Goal: Task Accomplishment & Management: Manage account settings

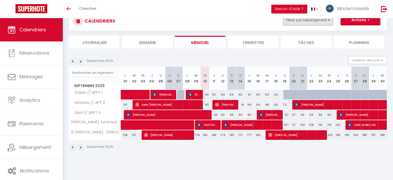
click at [318, 21] on button "Filtrer par hébergement" at bounding box center [308, 20] width 50 height 10
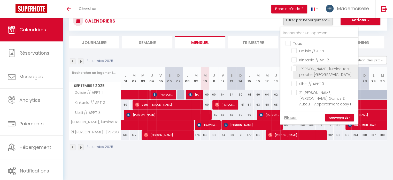
click at [295, 67] on input "[PERSON_NAME], lumineux et proche [GEOGRAPHIC_DATA]" at bounding box center [324, 68] width 65 height 5
checkbox input "true"
checkbox input "false"
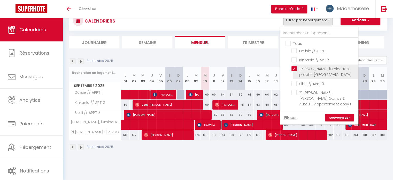
checkbox input "false"
click at [343, 114] on link "Sauvegarder" at bounding box center [339, 118] width 29 height 8
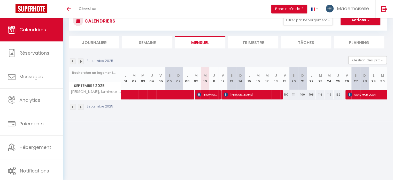
click at [81, 61] on img at bounding box center [81, 61] width 6 height 6
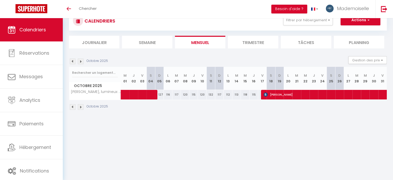
click at [81, 61] on img at bounding box center [81, 61] width 6 height 6
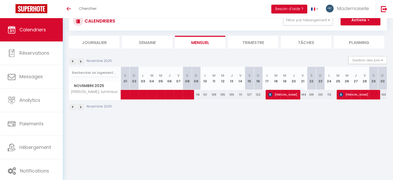
click at [81, 61] on img at bounding box center [81, 61] width 6 height 6
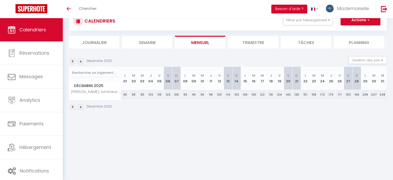
click at [73, 61] on img at bounding box center [73, 61] width 6 height 6
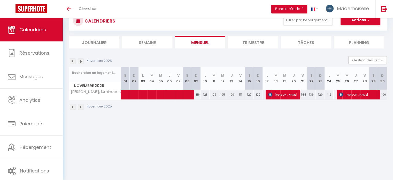
click at [73, 61] on img at bounding box center [73, 61] width 6 height 6
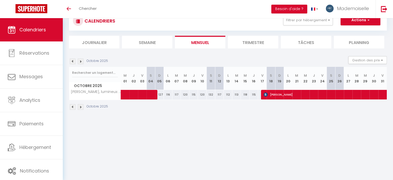
click at [73, 61] on img at bounding box center [73, 61] width 6 height 6
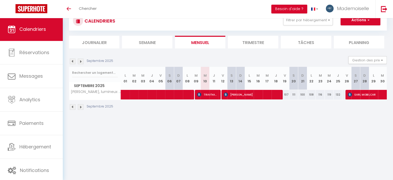
click at [81, 61] on img at bounding box center [81, 61] width 6 height 6
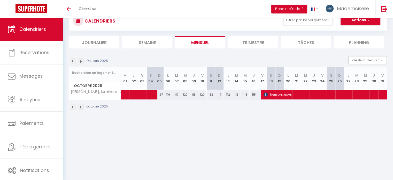
click at [81, 61] on img at bounding box center [81, 61] width 6 height 6
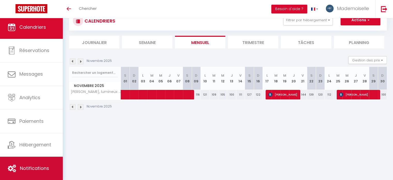
scroll to position [2, 0]
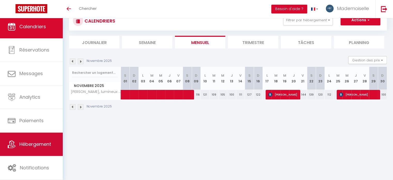
click at [31, 142] on span "Hébergement" at bounding box center [35, 144] width 32 height 6
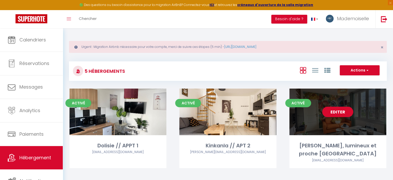
click at [345, 112] on link "Editer" at bounding box center [337, 112] width 31 height 10
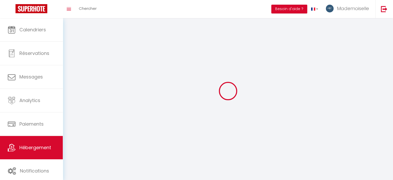
select select "28"
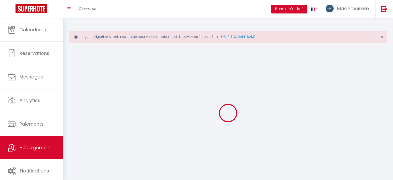
select select
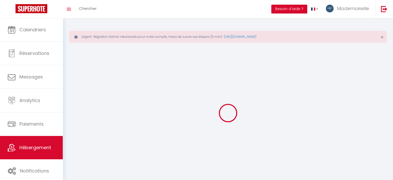
select select
checkbox input "false"
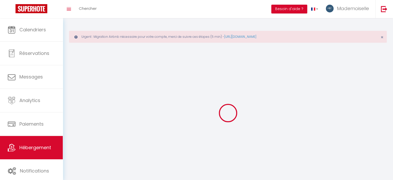
select select
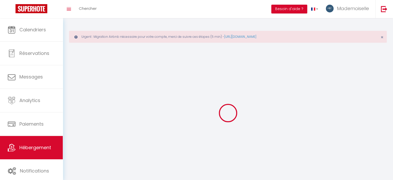
select select
checkbox input "false"
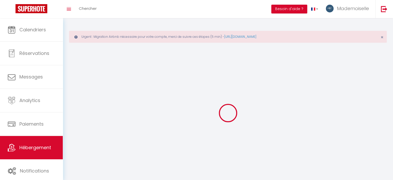
checkbox input "false"
select select
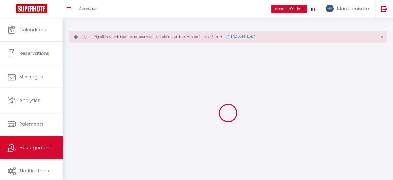
select select
checkbox input "false"
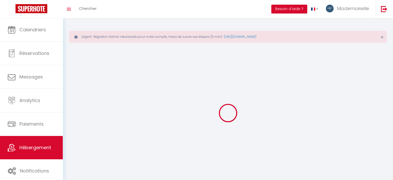
checkbox input "false"
select select
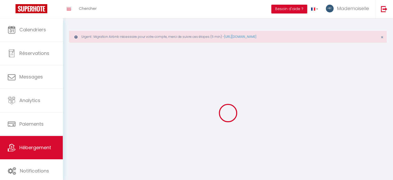
select select
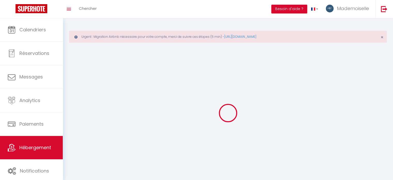
checkbox input "false"
select select
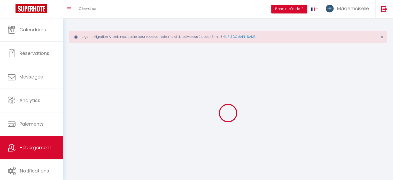
select select
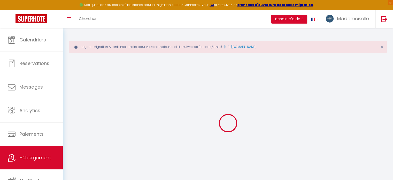
select select
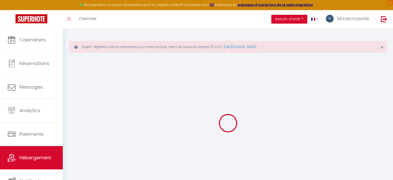
select select
checkbox input "false"
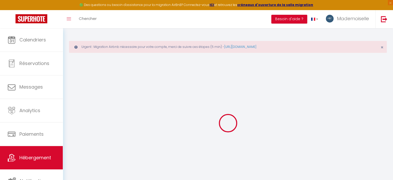
select select
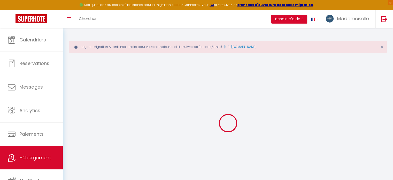
select select
checkbox input "false"
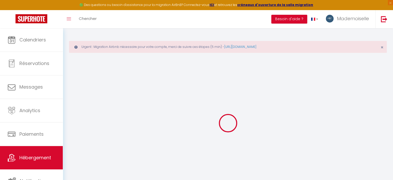
checkbox input "false"
select select
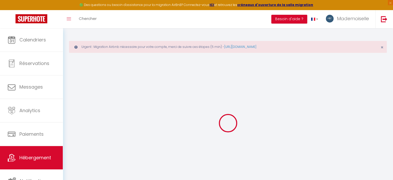
select select
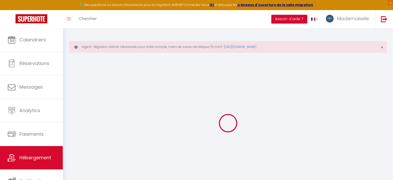
checkbox input "false"
select select
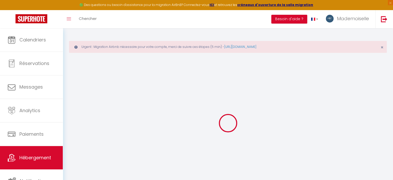
select select
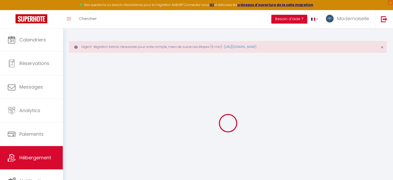
select select
checkbox input "false"
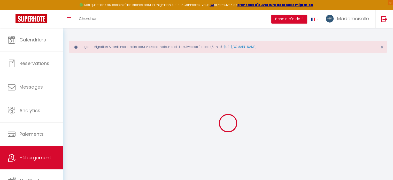
checkbox input "false"
select select
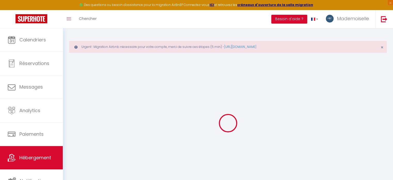
select select
checkbox input "false"
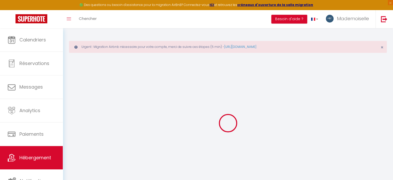
checkbox input "false"
select select
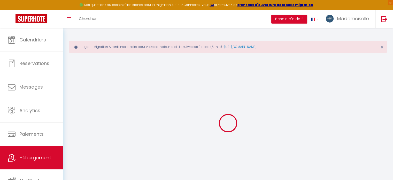
select select
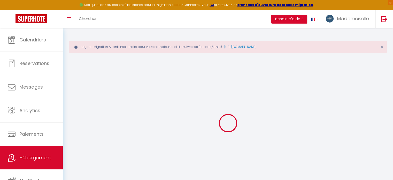
select select
checkbox input "false"
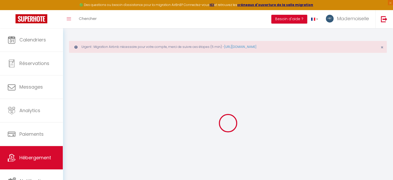
select select
type input "[PERSON_NAME], lumineux et proche [GEOGRAPHIC_DATA]"
type input "[PERSON_NAME]"
type input "DOUILLOT"
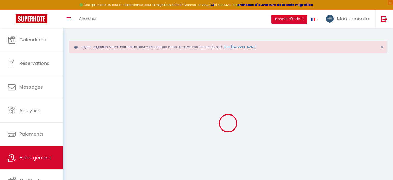
type input "10 allée Alice"
type input "93190"
type input "[PERSON_NAME]"
select select "5"
select select "1"
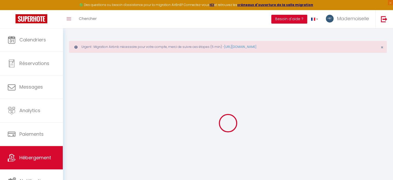
select select "2"
type input "80"
type input "15"
type input "70"
type input "500"
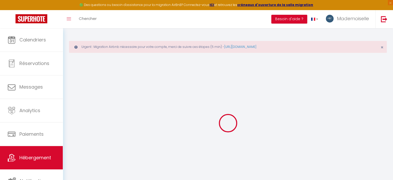
select select
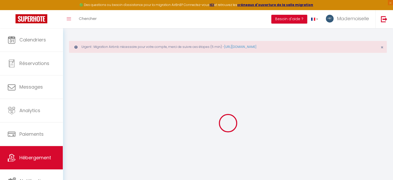
type input "[STREET_ADDRESS]"
type input "93350"
type input "Le Blanc-Mesnil"
type input "[EMAIL_ADDRESS][DOMAIN_NAME]"
select select "11979"
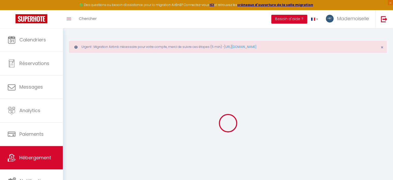
checkbox input "true"
checkbox input "false"
type input "70"
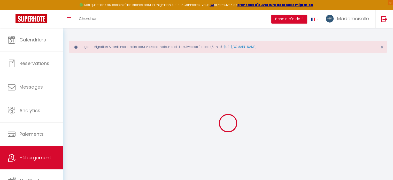
type input "0"
select select "26039"
select select
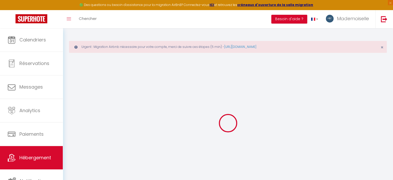
select select
checkbox input "true"
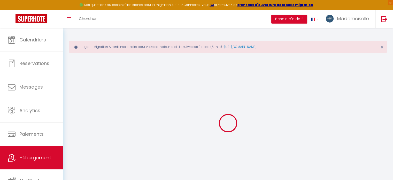
checkbox input "false"
select select
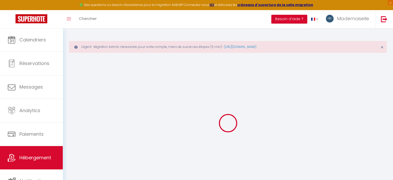
select select
checkbox input "true"
checkbox input "false"
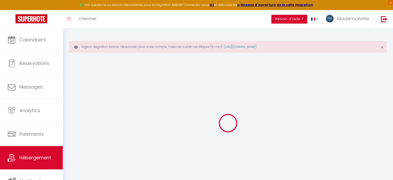
checkbox input "false"
select select
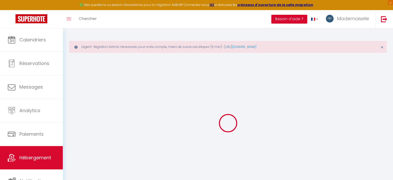
select select
checkbox input "true"
checkbox input "false"
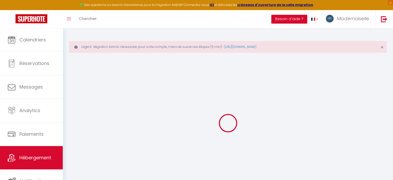
checkbox input "false"
checkbox input "true"
checkbox input "false"
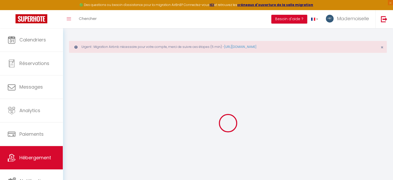
select select "17:00"
select select
select select "11:00"
select select "30"
select select "120"
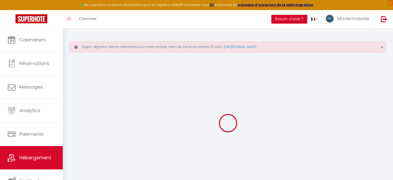
select select
checkbox input "true"
checkbox input "false"
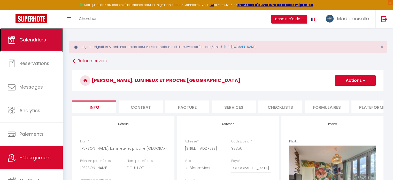
click at [40, 42] on span "Calendriers" at bounding box center [32, 39] width 27 height 6
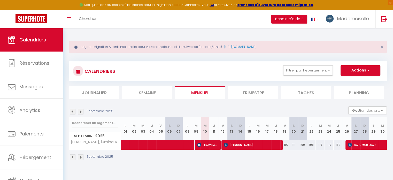
click at [81, 111] on img at bounding box center [81, 112] width 6 height 6
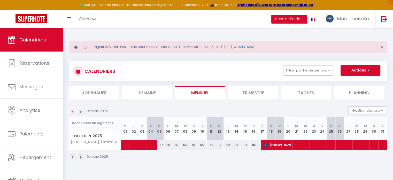
click at [81, 111] on img at bounding box center [81, 112] width 6 height 6
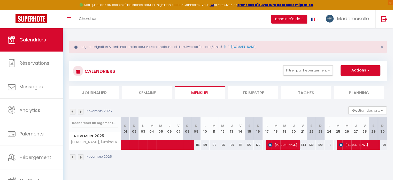
click at [81, 111] on img at bounding box center [81, 112] width 6 height 6
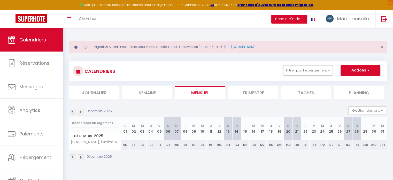
click at [81, 111] on img at bounding box center [81, 112] width 6 height 6
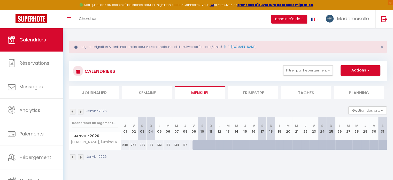
click at [81, 111] on img at bounding box center [81, 112] width 6 height 6
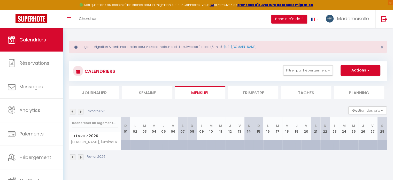
click at [73, 112] on img at bounding box center [73, 112] width 6 height 6
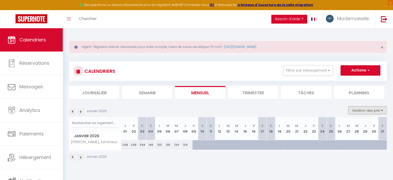
click at [367, 109] on button "Gestion des prix" at bounding box center [368, 110] width 39 height 8
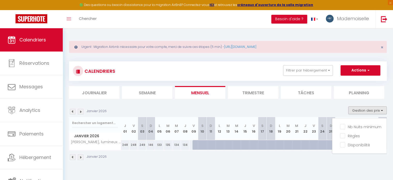
click at [328, 106] on div "Janvier 2026 Gestion des prix Nb Nuits minimum Règles Disponibilité" at bounding box center [228, 111] width 318 height 11
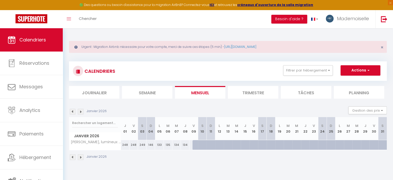
click at [124, 145] on div "248" at bounding box center [125, 145] width 9 height 10
type input "248"
select select "1"
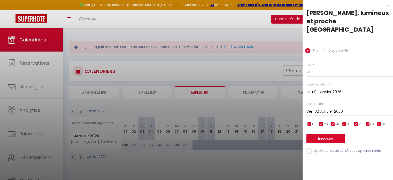
click at [323, 50] on input "Disponibilité" at bounding box center [323, 50] width 5 height 5
click at [326, 92] on input "Jeu 01 Janvier 2026" at bounding box center [350, 92] width 87 height 7
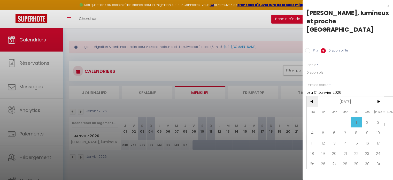
click at [312, 100] on span "<" at bounding box center [312, 101] width 11 height 10
click at [345, 132] on span "10" at bounding box center [345, 132] width 11 height 10
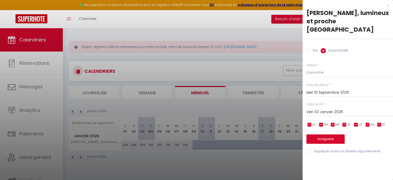
click at [334, 111] on input "Ven 02 Janvier 2026" at bounding box center [350, 112] width 87 height 7
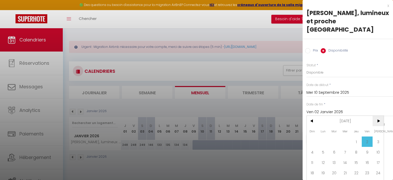
click at [379, 120] on span ">" at bounding box center [378, 121] width 11 height 10
click at [313, 121] on span "<" at bounding box center [312, 121] width 11 height 10
click at [377, 120] on span ">" at bounding box center [378, 121] width 11 height 10
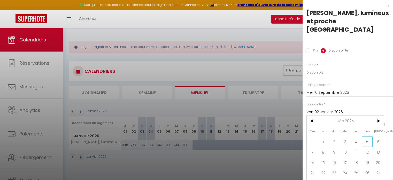
scroll to position [12, 0]
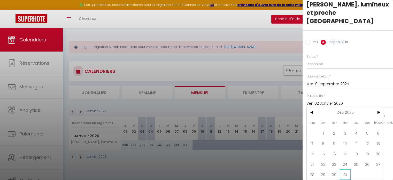
click at [345, 171] on span "31" at bounding box center [345, 174] width 11 height 10
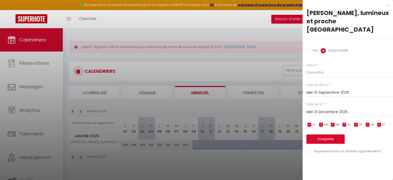
scroll to position [0, 0]
click at [319, 72] on select "Disponible Indisponible" at bounding box center [350, 72] width 87 height 10
click at [307, 67] on select "Disponible Indisponible" at bounding box center [350, 72] width 87 height 10
click at [327, 140] on button "Enregistrer" at bounding box center [326, 138] width 38 height 9
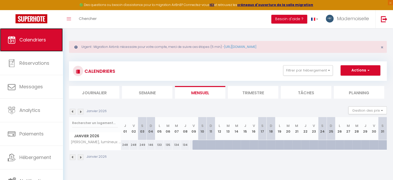
click at [32, 40] on span "Calendriers" at bounding box center [32, 39] width 27 height 6
click at [73, 111] on img at bounding box center [73, 112] width 6 height 6
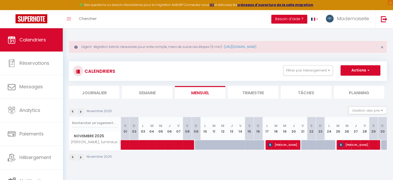
click at [73, 111] on img at bounding box center [73, 112] width 6 height 6
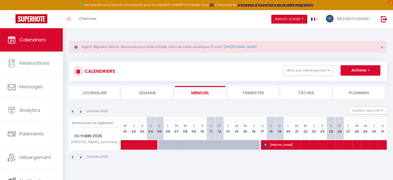
click at [81, 111] on img at bounding box center [81, 112] width 6 height 6
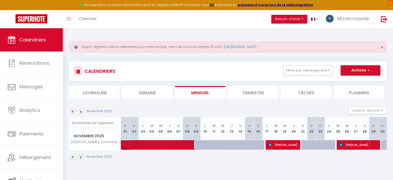
click at [216, 145] on span at bounding box center [173, 145] width 95 height 10
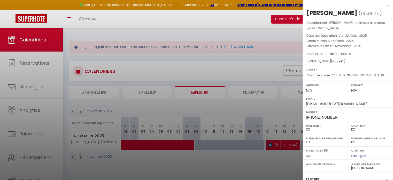
click at [219, 71] on div at bounding box center [196, 90] width 393 height 180
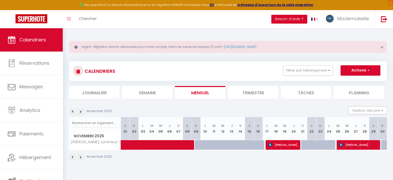
click at [238, 146] on div at bounding box center [240, 145] width 9 height 10
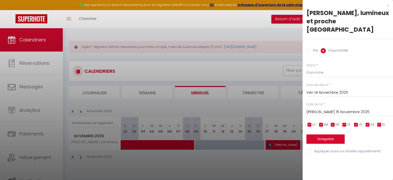
click at [328, 92] on input "Ven 14 Novembre 2025" at bounding box center [350, 92] width 87 height 7
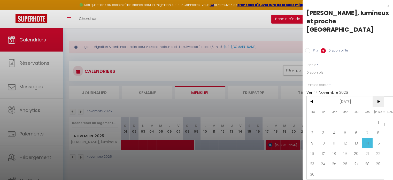
click at [378, 100] on span ">" at bounding box center [378, 101] width 11 height 10
click at [356, 122] on span "1" at bounding box center [356, 122] width 11 height 10
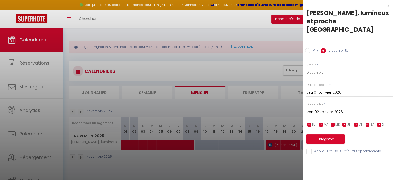
click at [344, 110] on input "Ven 02 Janvier 2026" at bounding box center [350, 112] width 87 height 7
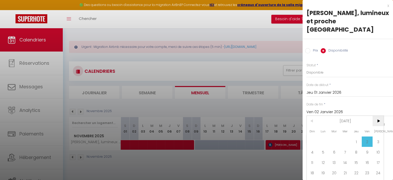
click at [379, 119] on span ">" at bounding box center [378, 121] width 11 height 10
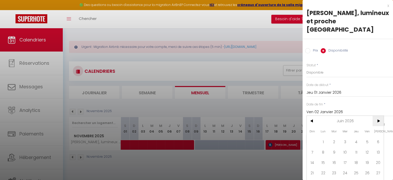
click at [379, 119] on span ">" at bounding box center [378, 121] width 11 height 10
click at [379, 120] on span ">" at bounding box center [378, 121] width 11 height 10
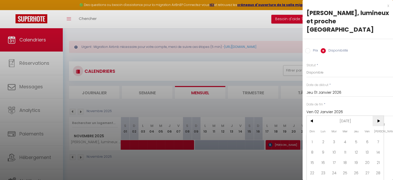
click at [379, 120] on span ">" at bounding box center [378, 121] width 11 height 10
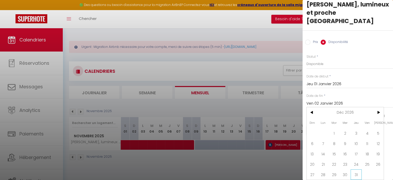
click at [358, 170] on span "31" at bounding box center [356, 174] width 11 height 10
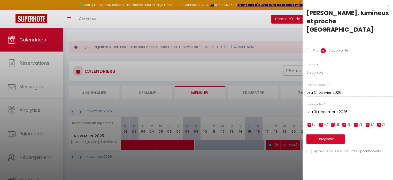
click at [329, 138] on button "Enregistrer" at bounding box center [326, 138] width 38 height 9
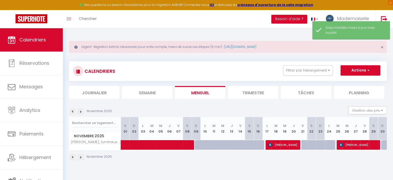
click at [81, 111] on img at bounding box center [81, 112] width 6 height 6
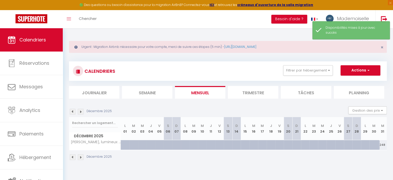
click at [81, 111] on img at bounding box center [81, 112] width 6 height 6
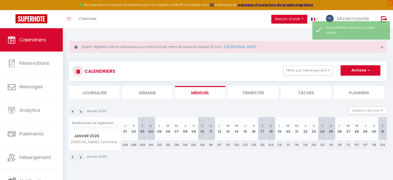
click at [81, 111] on img at bounding box center [81, 112] width 6 height 6
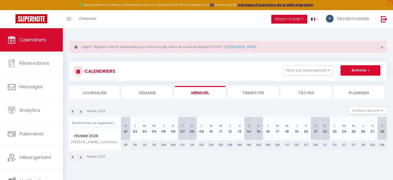
click at [81, 111] on img at bounding box center [81, 112] width 6 height 6
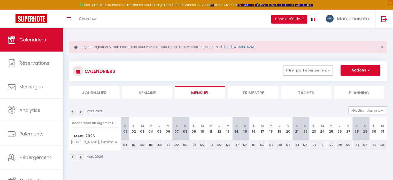
click at [81, 111] on img at bounding box center [81, 112] width 6 height 6
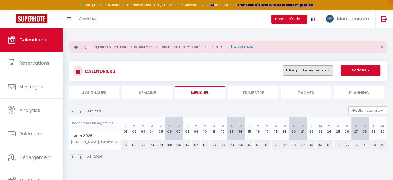
click at [319, 70] on button "Filtrer par hébergement" at bounding box center [308, 70] width 50 height 10
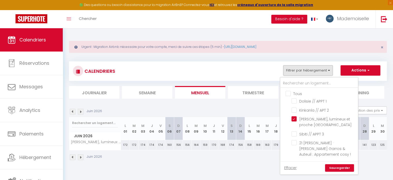
click at [290, 93] on input "Tous" at bounding box center [325, 93] width 78 height 5
click at [340, 164] on link "Sauvegarder" at bounding box center [339, 168] width 29 height 8
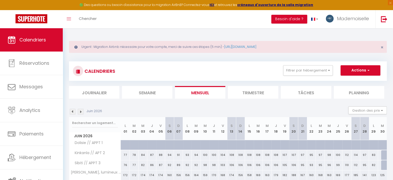
click at [72, 112] on img at bounding box center [73, 112] width 6 height 6
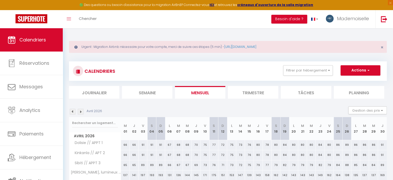
click at [71, 112] on img at bounding box center [73, 112] width 6 height 6
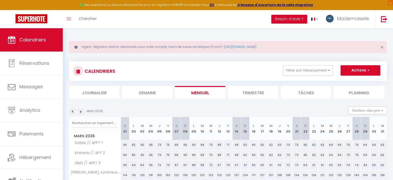
click at [71, 112] on img at bounding box center [73, 112] width 6 height 6
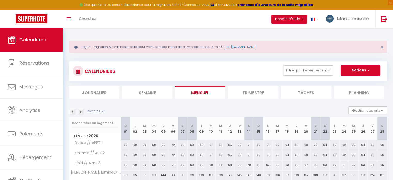
click at [72, 113] on img at bounding box center [73, 112] width 6 height 6
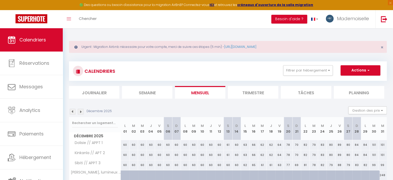
click at [72, 113] on img at bounding box center [73, 112] width 6 height 6
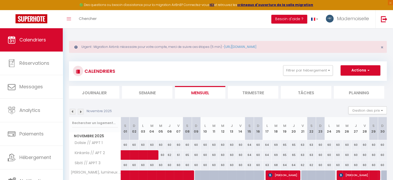
click at [72, 113] on img at bounding box center [73, 112] width 6 height 6
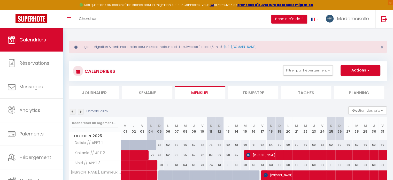
click at [72, 113] on img at bounding box center [73, 112] width 6 height 6
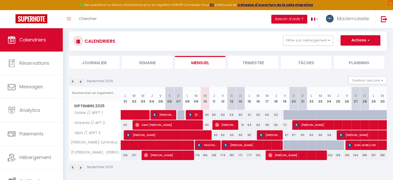
scroll to position [31, 0]
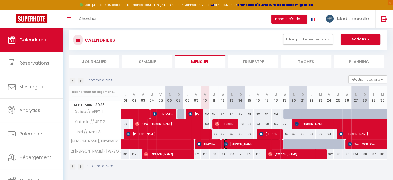
click at [256, 143] on span "[PERSON_NAME]" at bounding box center [252, 144] width 56 height 10
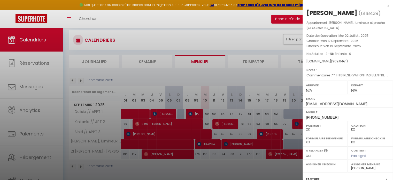
click at [385, 5] on div "x" at bounding box center [346, 6] width 87 height 6
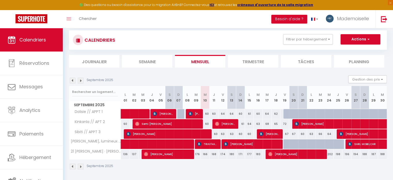
click at [219, 112] on div "64" at bounding box center [223, 114] width 9 height 10
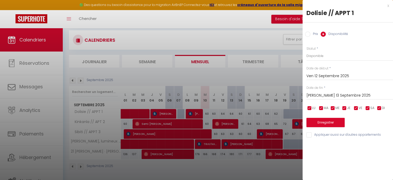
click at [389, 4] on div "x" at bounding box center [346, 6] width 87 height 6
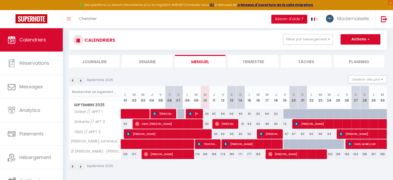
click at [83, 80] on img at bounding box center [81, 81] width 6 height 6
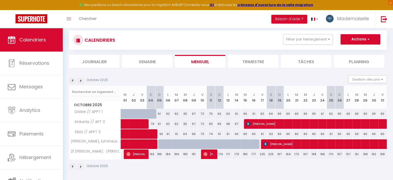
click at [83, 80] on img at bounding box center [81, 81] width 6 height 6
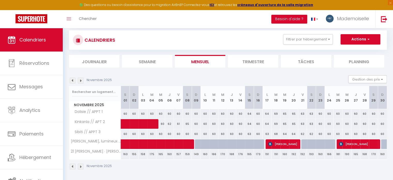
click at [83, 80] on img at bounding box center [81, 81] width 6 height 6
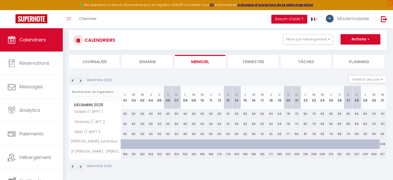
click at [81, 79] on img at bounding box center [81, 81] width 6 height 6
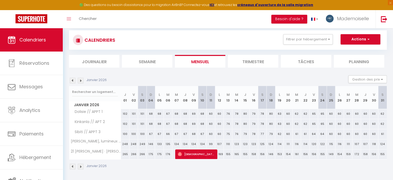
click at [126, 113] on div "102" at bounding box center [125, 114] width 9 height 10
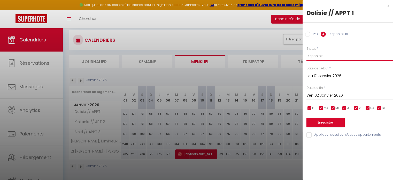
click at [314, 56] on select "Disponible Indisponible" at bounding box center [350, 56] width 87 height 10
click at [307, 51] on select "Disponible Indisponible" at bounding box center [350, 56] width 87 height 10
click at [319, 95] on input "Ven 02 Janvier 2026" at bounding box center [350, 95] width 87 height 7
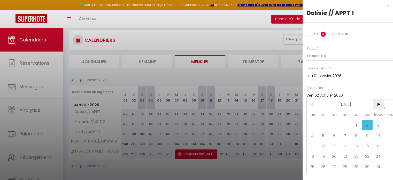
click at [380, 104] on span ">" at bounding box center [378, 104] width 11 height 10
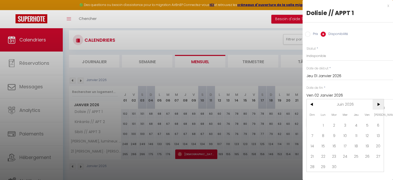
click at [380, 104] on span ">" at bounding box center [378, 104] width 11 height 10
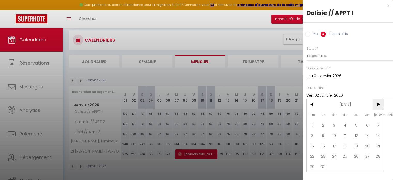
click at [380, 104] on span ">" at bounding box center [378, 104] width 11 height 10
click at [358, 166] on span "31" at bounding box center [356, 166] width 11 height 10
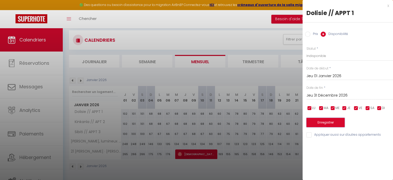
click at [338, 122] on button "Enregistrer" at bounding box center [326, 122] width 38 height 9
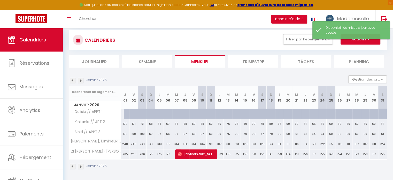
click at [140, 124] on div "101" at bounding box center [142, 124] width 9 height 10
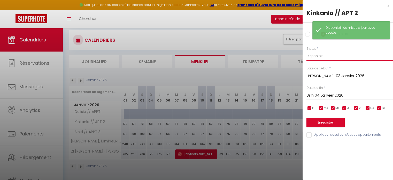
click at [325, 56] on select "Disponible Indisponible" at bounding box center [350, 56] width 87 height 10
click at [307, 51] on select "Disponible Indisponible" at bounding box center [350, 56] width 87 height 10
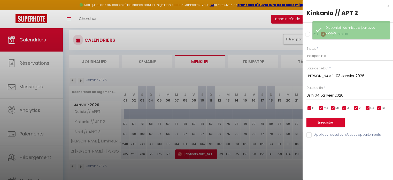
click at [325, 75] on input "[PERSON_NAME] 03 Janvier 2026" at bounding box center [350, 76] width 87 height 7
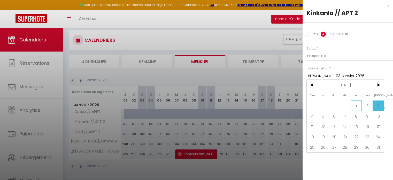
click at [357, 106] on span "1" at bounding box center [356, 105] width 11 height 10
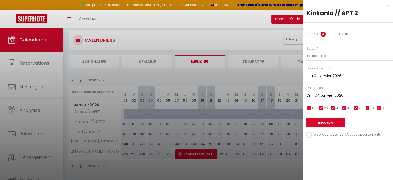
click at [330, 96] on input "Dim 04 Janvier 2026" at bounding box center [350, 95] width 87 height 7
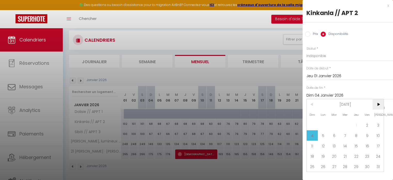
click at [379, 103] on span ">" at bounding box center [378, 104] width 11 height 10
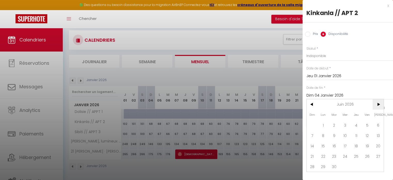
click at [379, 103] on span ">" at bounding box center [378, 104] width 11 height 10
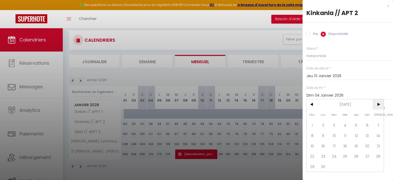
click at [379, 103] on span ">" at bounding box center [378, 104] width 11 height 10
click at [357, 166] on span "31" at bounding box center [356, 166] width 11 height 10
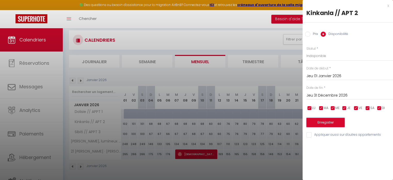
click at [335, 124] on button "Enregistrer" at bounding box center [326, 122] width 38 height 9
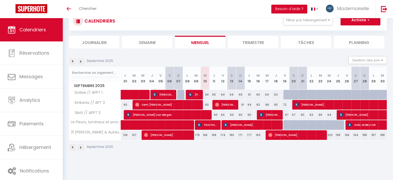
click at [81, 62] on img at bounding box center [81, 61] width 6 height 6
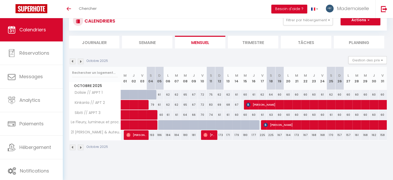
click at [81, 62] on img at bounding box center [81, 61] width 6 height 6
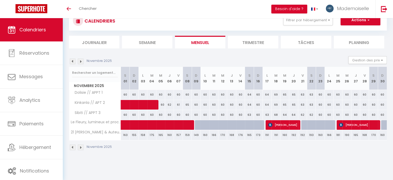
click at [81, 62] on img at bounding box center [81, 61] width 6 height 6
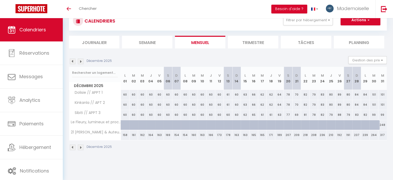
click at [81, 62] on img at bounding box center [81, 61] width 6 height 6
select select
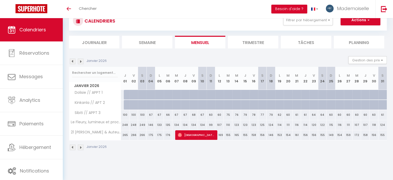
click at [128, 116] on div "100" at bounding box center [125, 115] width 9 height 10
type input "100"
select select "1"
type input "Jeu 01 Janvier 2026"
type input "Ven 02 Janvier 2026"
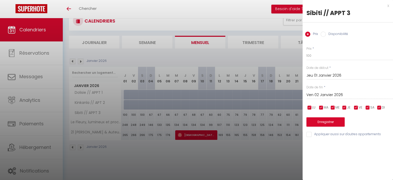
click at [325, 33] on input "Disponibilité" at bounding box center [323, 34] width 5 height 5
radio input "true"
radio input "false"
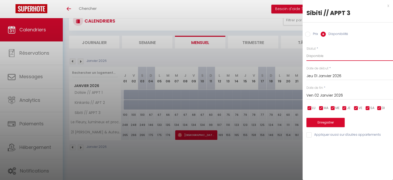
click at [323, 57] on select "Disponible Indisponible" at bounding box center [350, 56] width 87 height 10
select select "0"
click at [307, 51] on select "Disponible Indisponible" at bounding box center [350, 56] width 87 height 10
click at [325, 94] on input "Ven 02 Janvier 2026" at bounding box center [350, 95] width 87 height 7
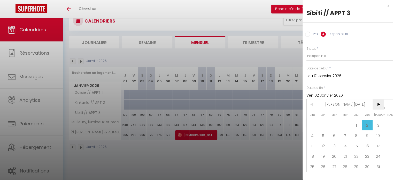
click at [379, 103] on span ">" at bounding box center [378, 104] width 11 height 10
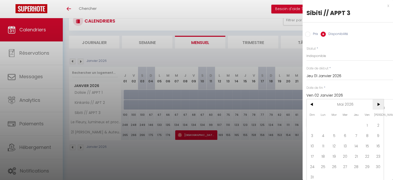
click at [379, 103] on span ">" at bounding box center [378, 104] width 11 height 10
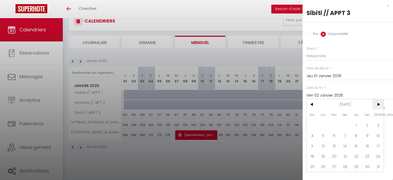
click at [379, 103] on span ">" at bounding box center [378, 104] width 11 height 10
click at [357, 165] on span "31" at bounding box center [356, 166] width 11 height 10
type input "Jeu 31 Décembre 2026"
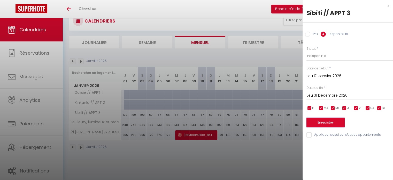
click at [336, 124] on button "Enregistrer" at bounding box center [326, 122] width 38 height 9
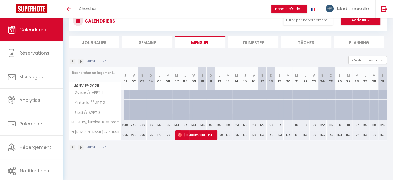
click at [326, 156] on div "CALENDRIERS Filtrer par hébergement Tous Dolisie // APPT 1 Kinkanla // APT 2 Le…" at bounding box center [228, 81] width 330 height 162
